Goal: Book appointment/travel/reservation

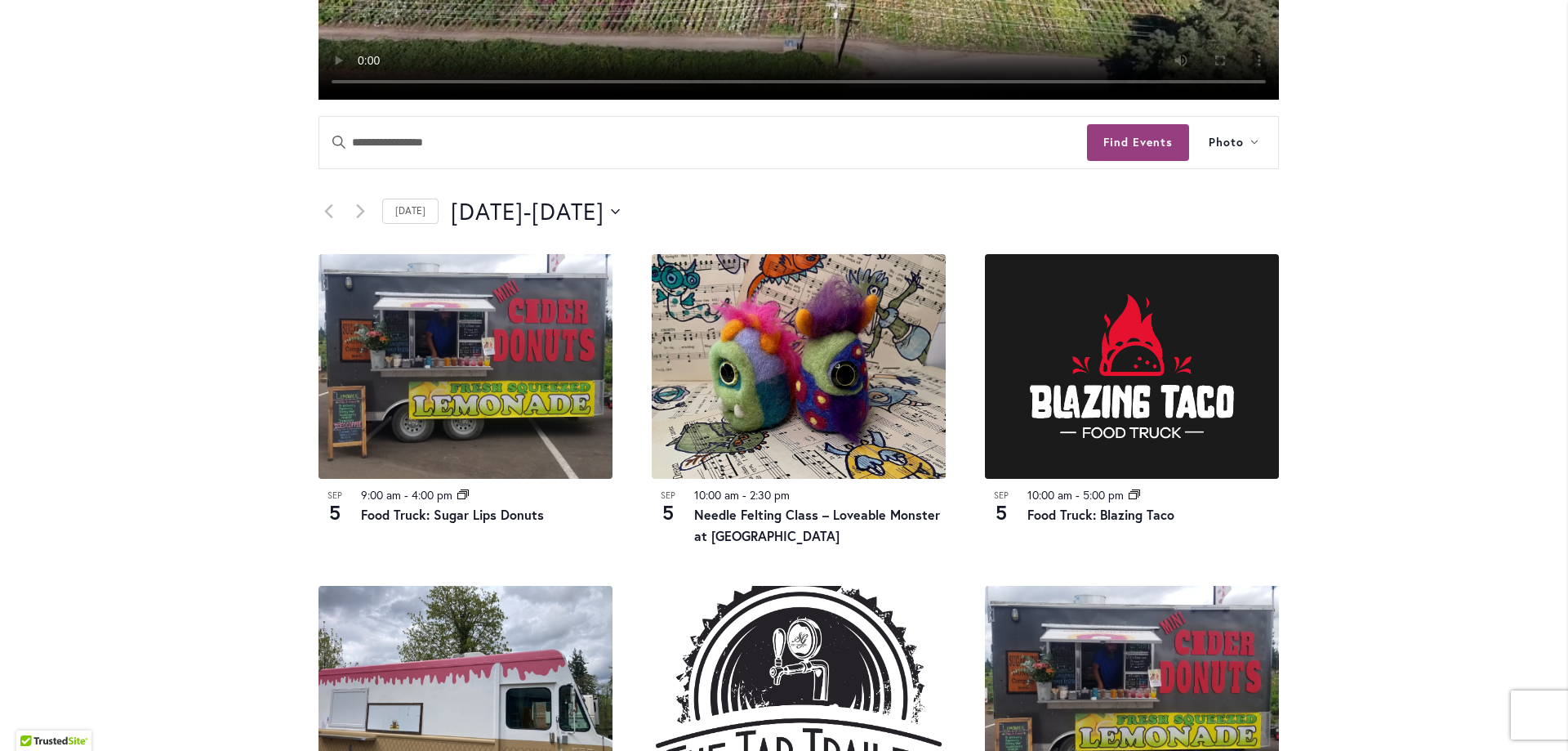
scroll to position [653, 0]
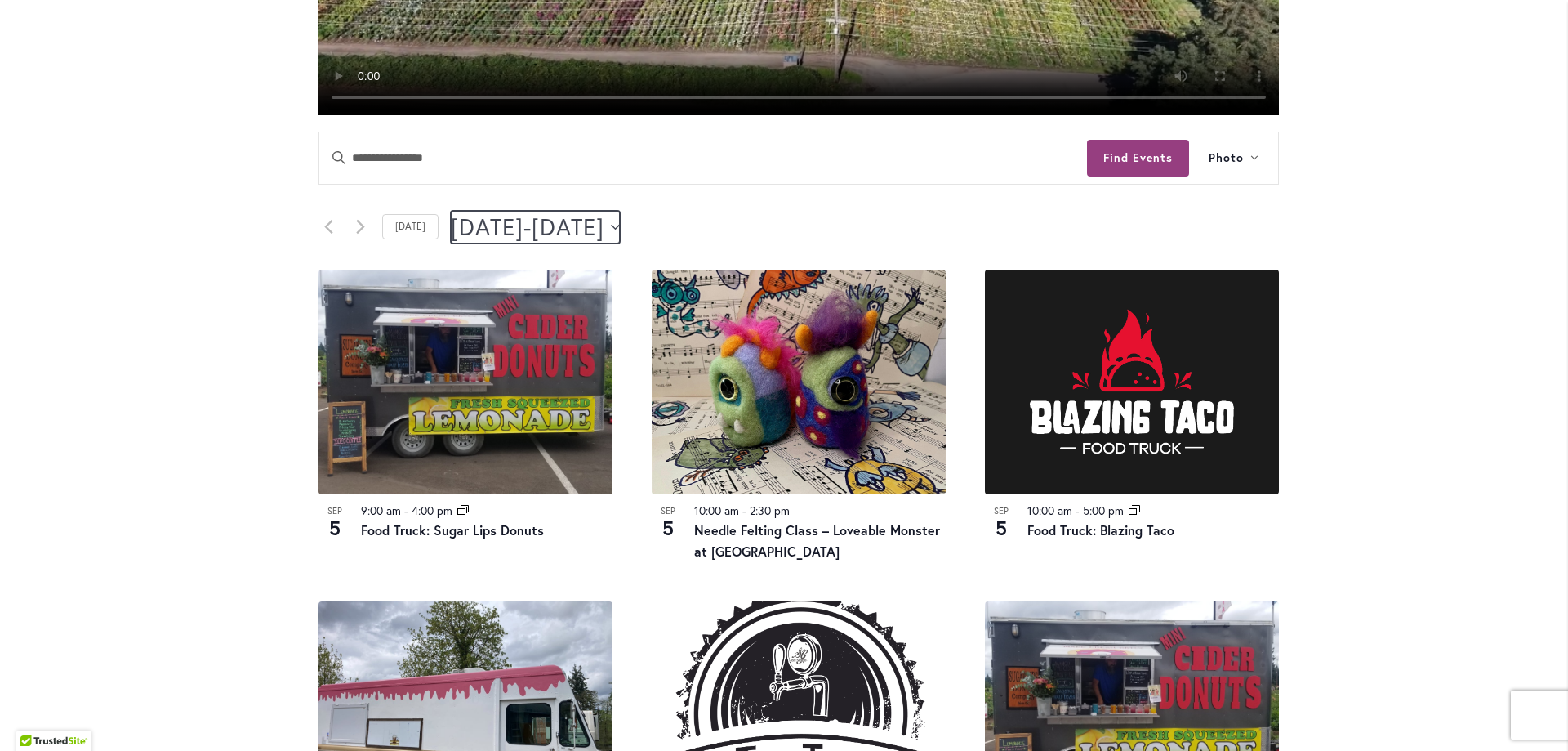
click at [619, 226] on icon "Click to toggle datepicker" at bounding box center [615, 226] width 9 height 5
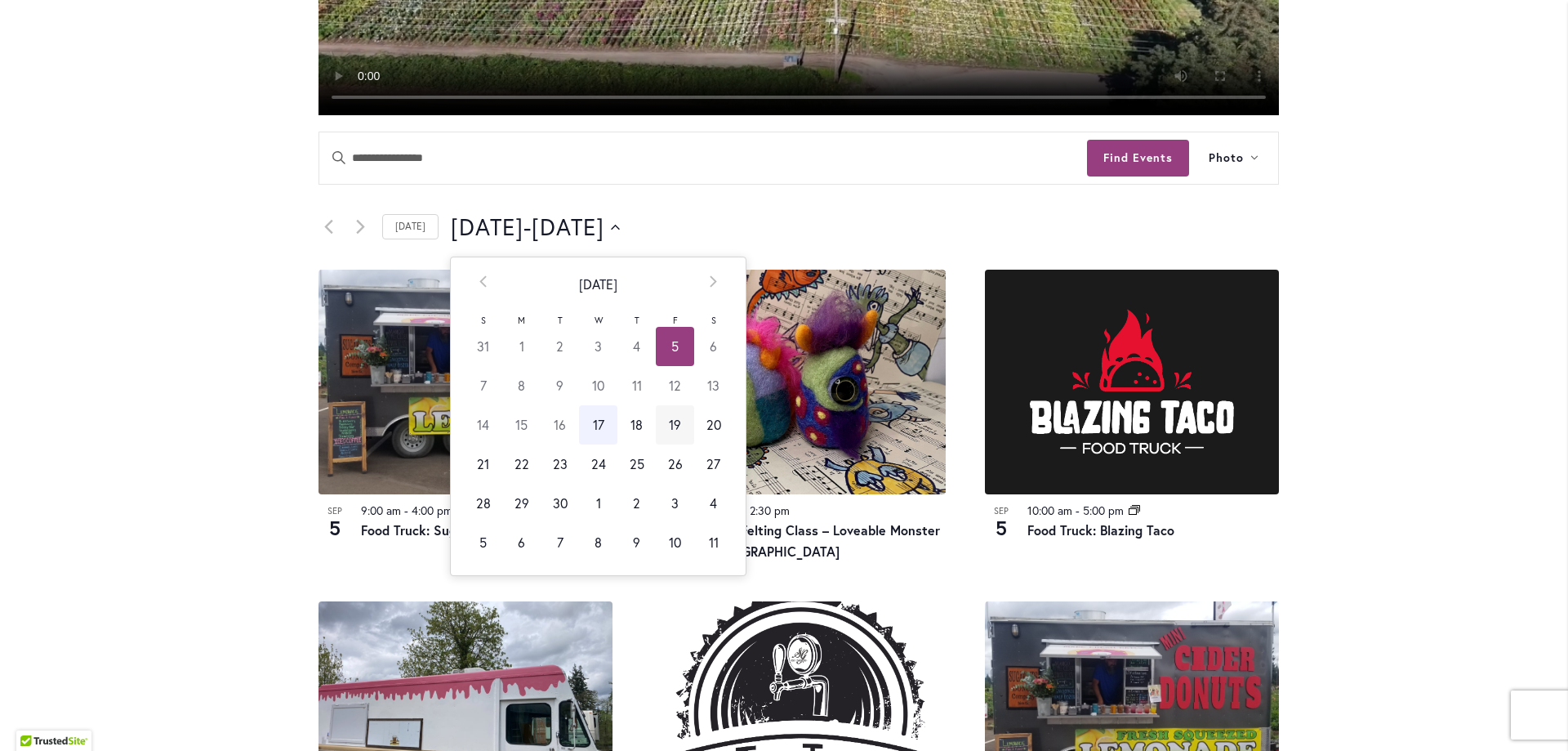
click at [666, 425] on td "19" at bounding box center [674, 424] width 38 height 39
type input "*********"
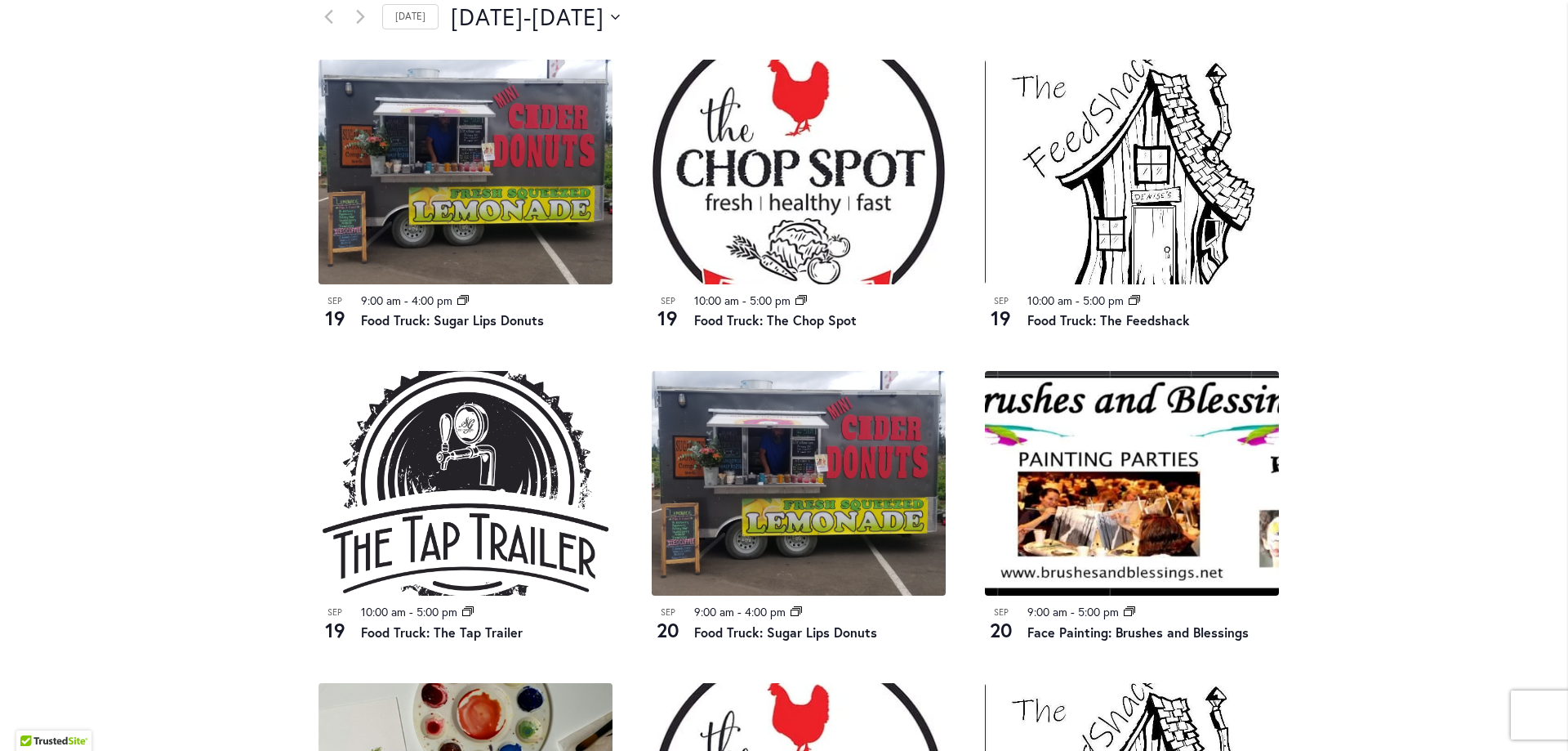
scroll to position [817, 0]
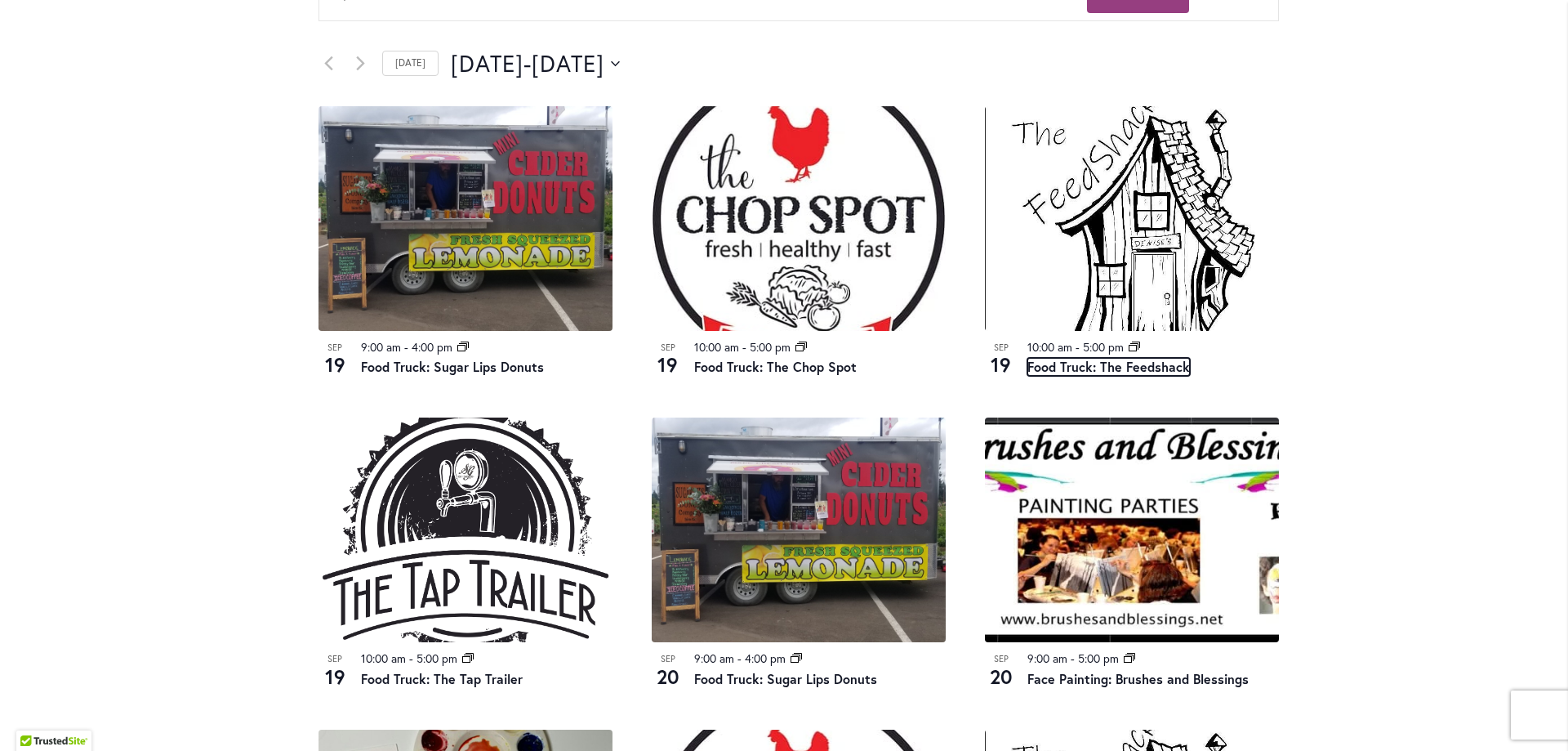
click at [1068, 367] on link "Food Truck: The Feedshack" at bounding box center [1108, 367] width 162 height 18
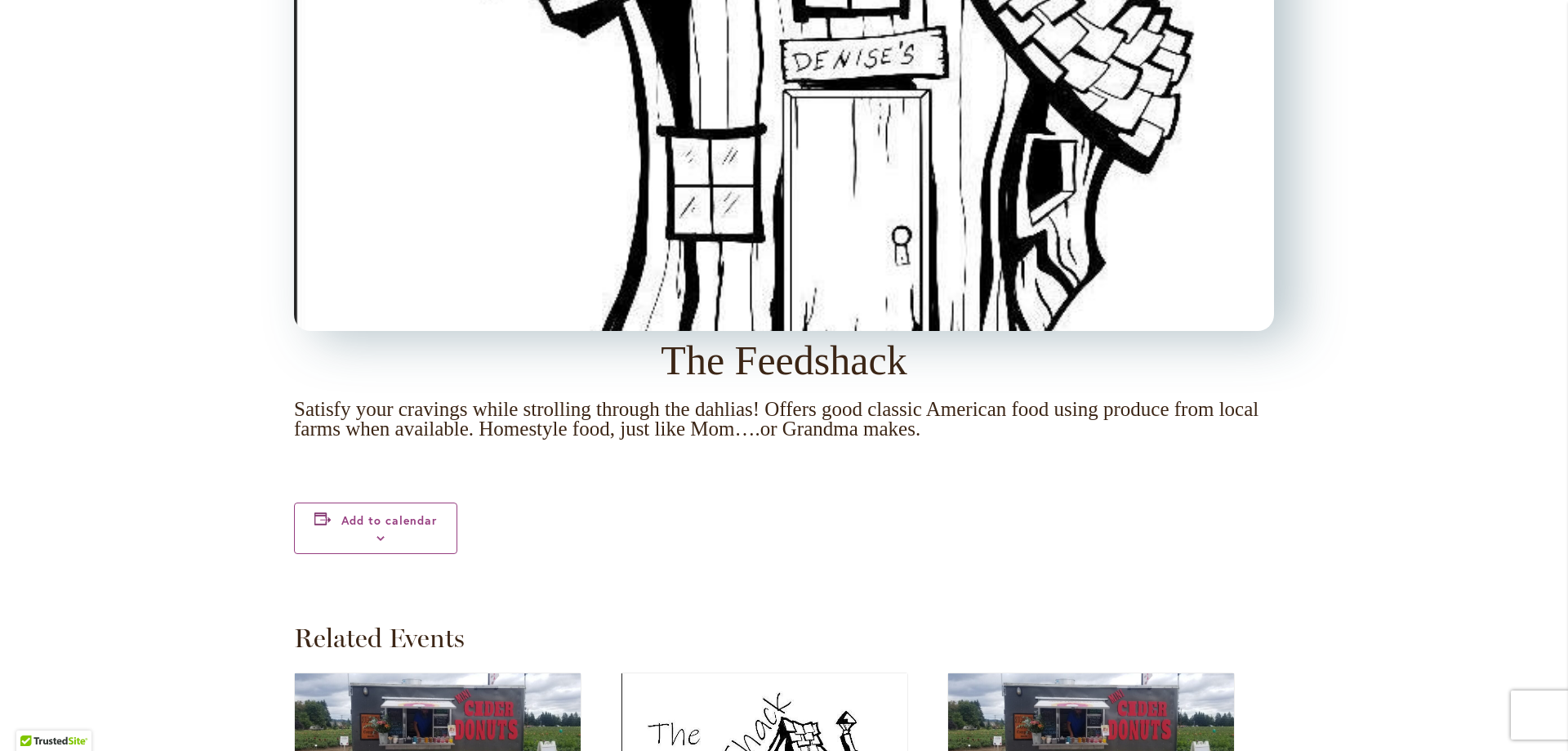
scroll to position [1797, 0]
